Goal: Find specific page/section: Locate a particular part of the current website

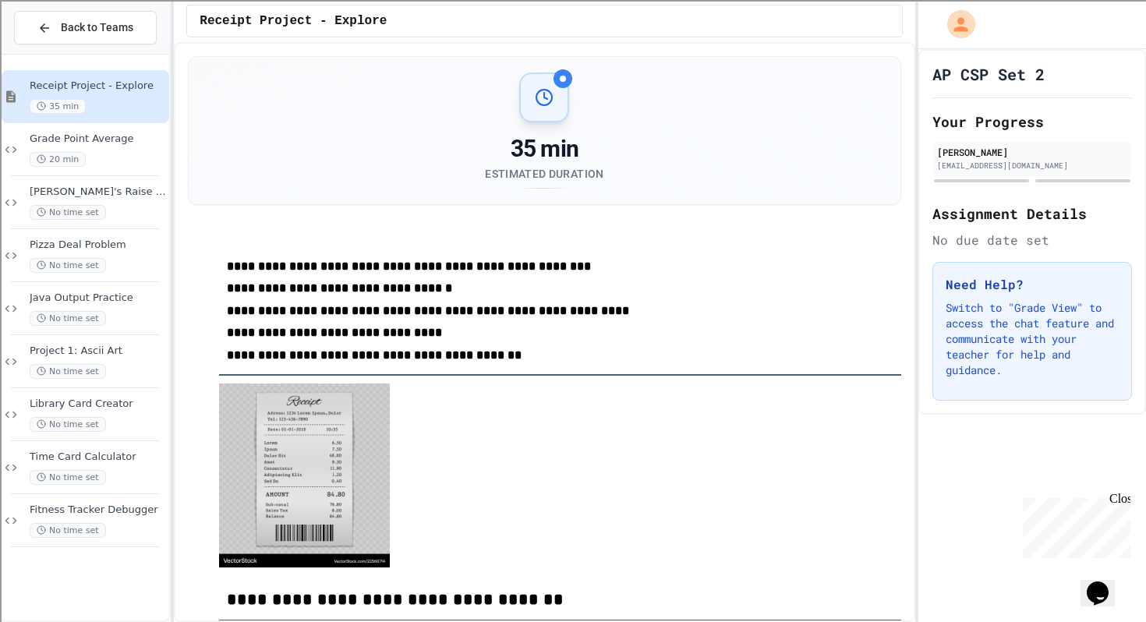
scroll to position [1026, 0]
